Goal: Task Accomplishment & Management: Manage account settings

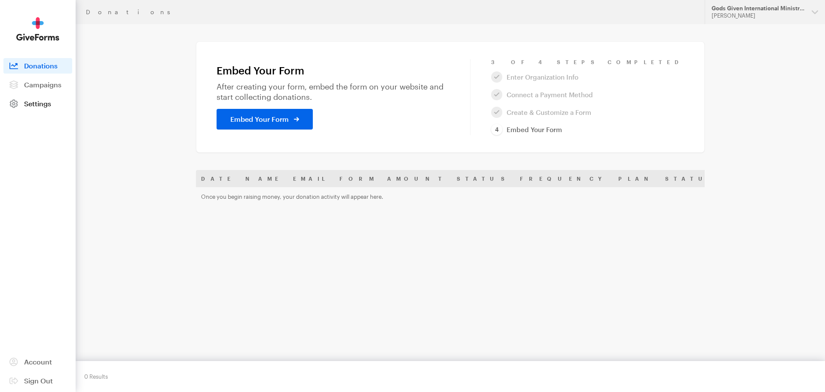
click at [37, 103] on span "Settings" at bounding box center [37, 103] width 27 height 8
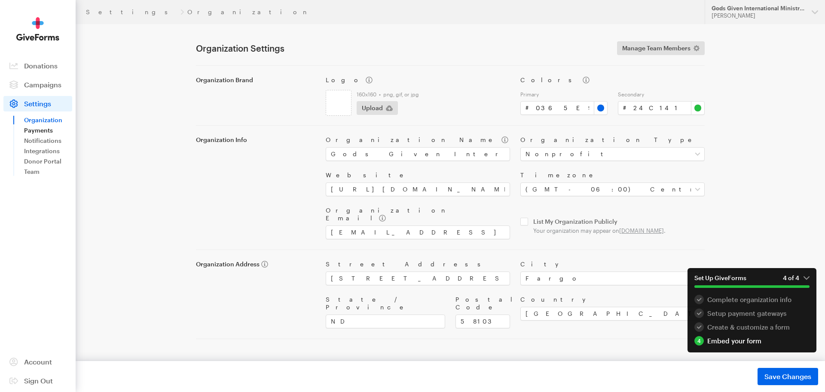
click at [42, 133] on link "Payments" at bounding box center [48, 130] width 48 height 10
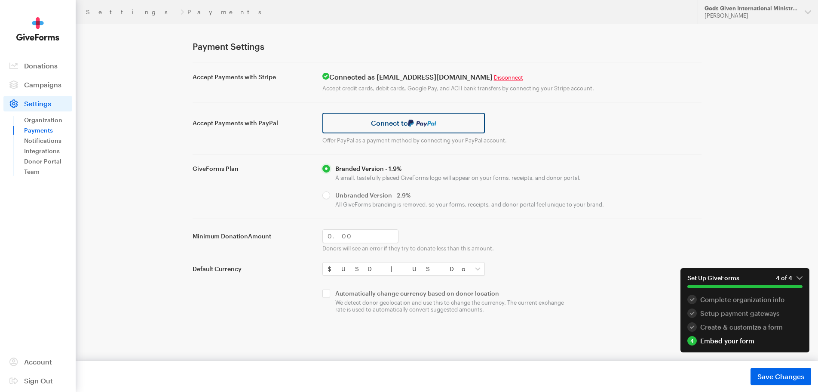
click at [441, 129] on link "Connect to" at bounding box center [403, 123] width 163 height 21
